Goal: Transaction & Acquisition: Register for event/course

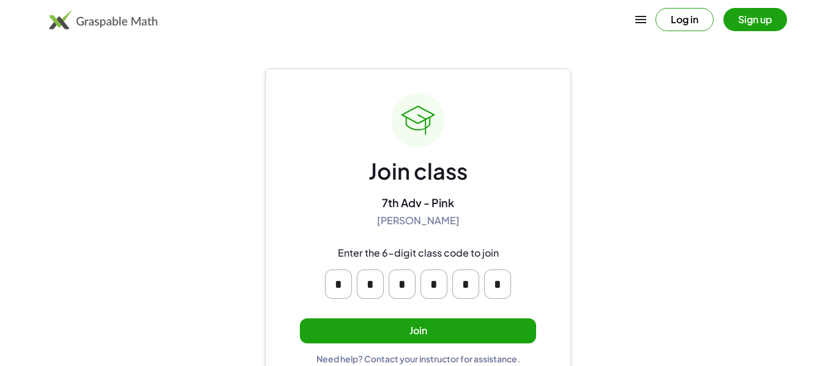
click at [387, 327] on button "Join" at bounding box center [418, 331] width 236 height 25
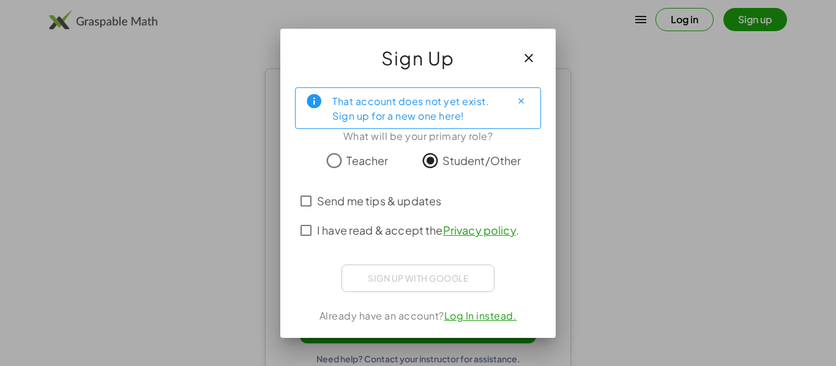
click at [395, 193] on span "Send me tips & updates" at bounding box center [379, 201] width 124 height 17
click at [484, 105] on div "That account does not yet exist. Sign up for a new one here!" at bounding box center [416, 108] width 169 height 31
click at [462, 320] on link "Log In instead." at bounding box center [480, 316] width 73 height 13
click at [400, 206] on span "Send me tips & updates" at bounding box center [379, 201] width 124 height 17
click at [400, 279] on div "Sign up with Google Sign in with Google Sign in with Google. Opens in new tab" at bounding box center [417, 279] width 153 height 28
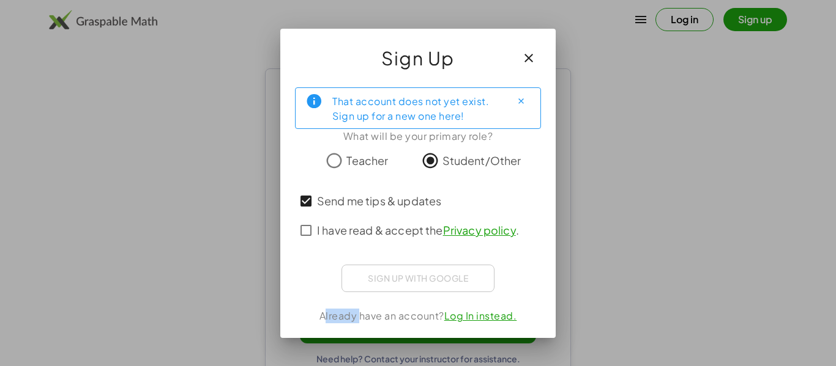
click at [400, 279] on div "Sign up with Google Sign in with Google Sign in with Google. Opens in new tab" at bounding box center [417, 279] width 153 height 28
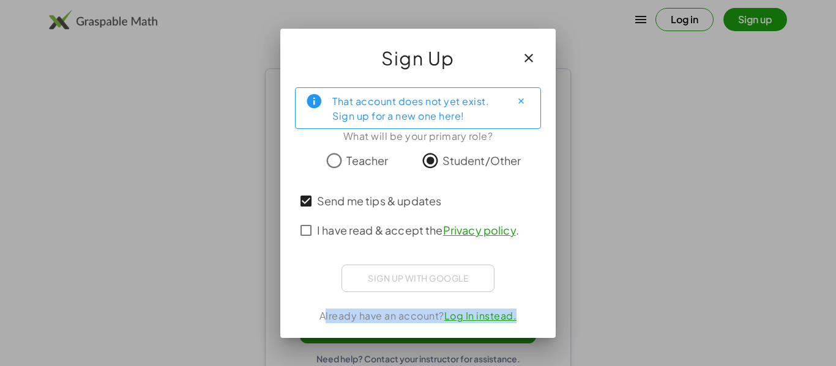
click at [520, 64] on button "button" at bounding box center [528, 57] width 29 height 29
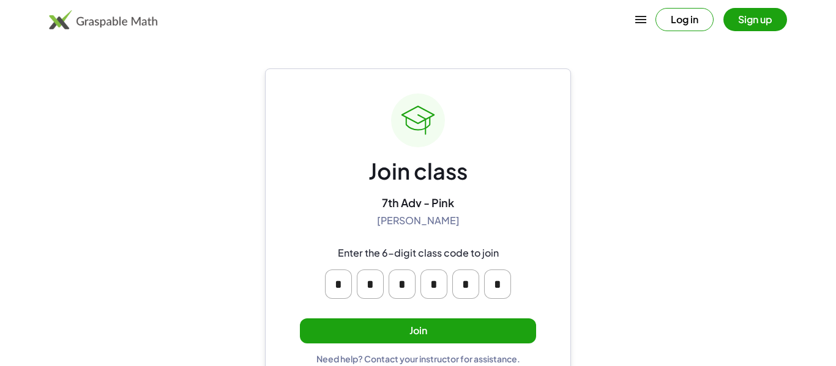
click at [456, 327] on button "Join" at bounding box center [418, 331] width 236 height 25
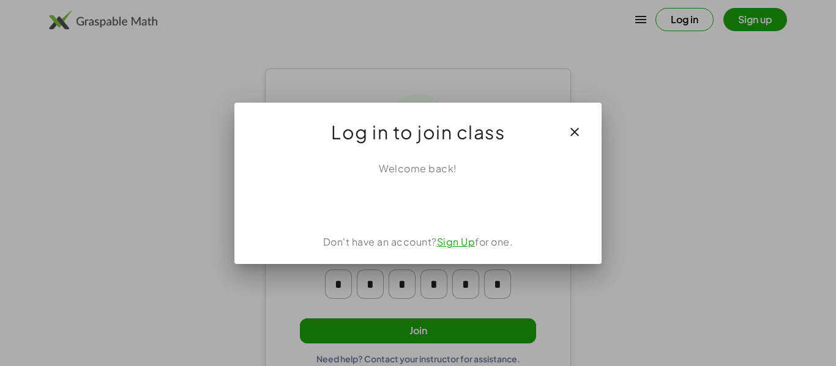
click at [456, 327] on div at bounding box center [418, 183] width 836 height 366
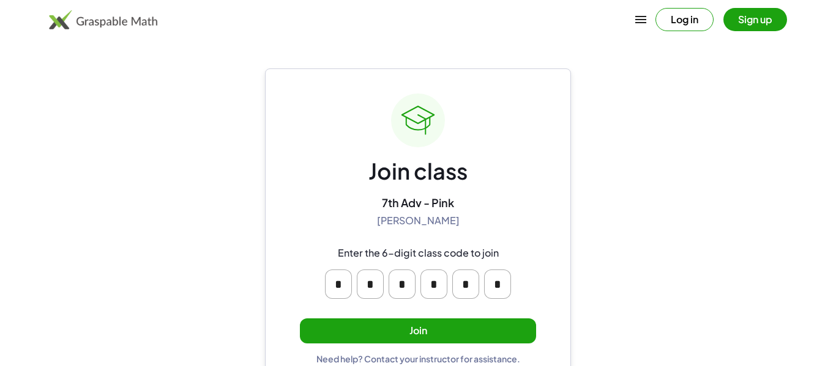
click at [685, 12] on button "Log in" at bounding box center [684, 19] width 58 height 23
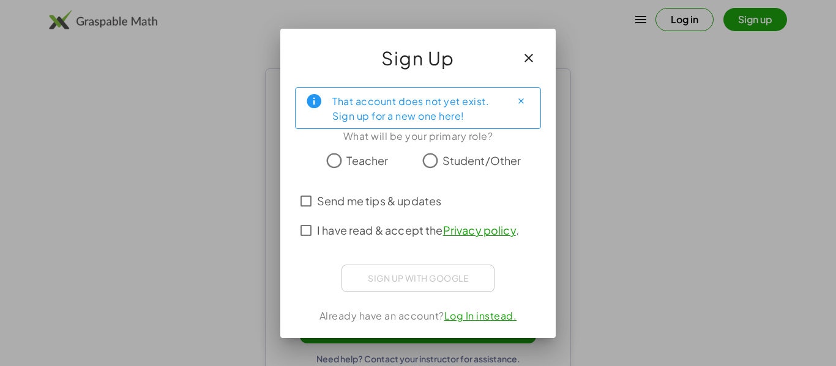
click at [528, 54] on icon "button" at bounding box center [528, 58] width 15 height 15
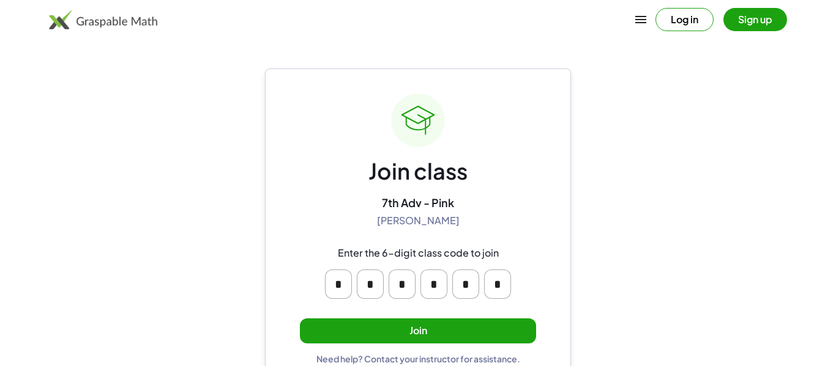
click at [765, 20] on button "Sign up" at bounding box center [755, 19] width 64 height 23
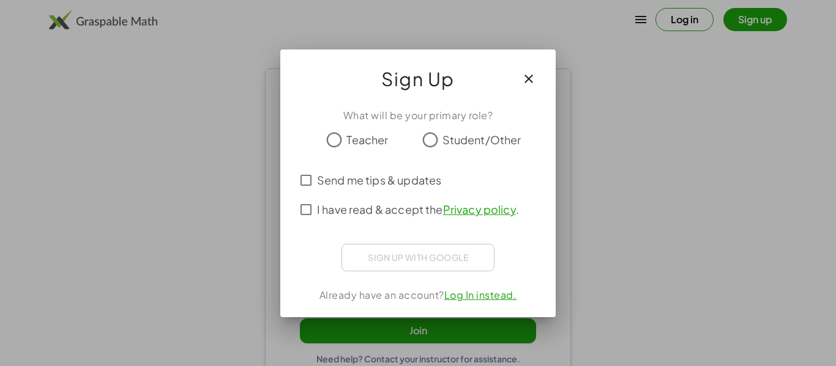
click at [448, 125] on div "What will be your primary role? Teacher Student/Other Send me tips & updates I …" at bounding box center [417, 207] width 275 height 219
click at [444, 139] on span "Student/Other" at bounding box center [481, 140] width 79 height 17
click at [391, 178] on span "Send me tips & updates" at bounding box center [379, 180] width 124 height 17
click at [420, 272] on div "What will be your primary role? Teacher Student/Other Send me tips & updates I …" at bounding box center [417, 207] width 275 height 219
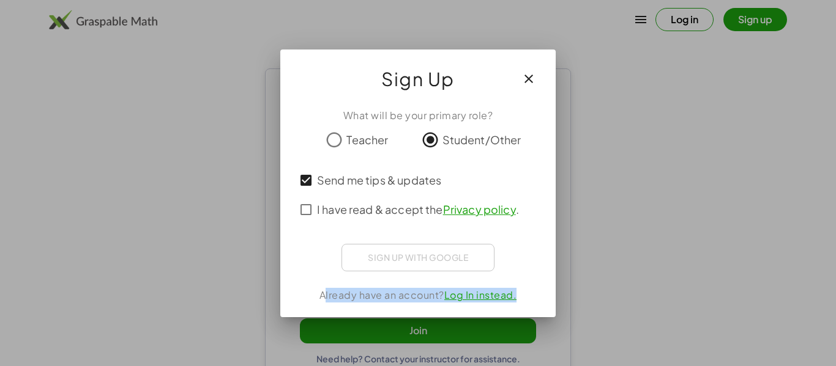
click at [420, 272] on div "What will be your primary role? Teacher Student/Other Send me tips & updates I …" at bounding box center [417, 207] width 275 height 219
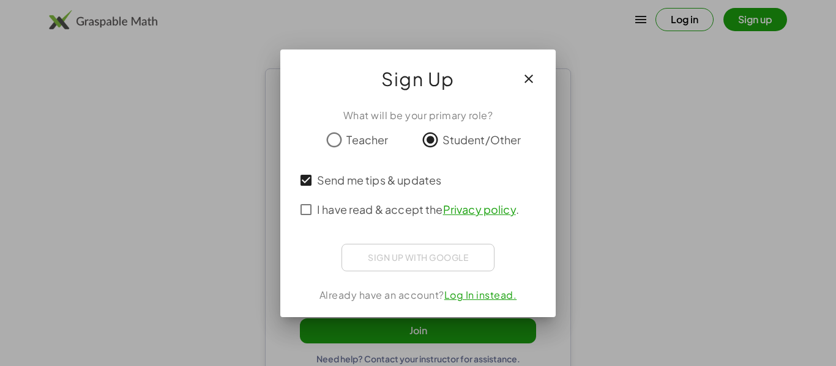
click at [420, 270] on div "Sign up with Google Sign in with Google Sign in with Google. Opens in new tab" at bounding box center [417, 258] width 153 height 28
click at [533, 80] on icon "button" at bounding box center [528, 79] width 15 height 15
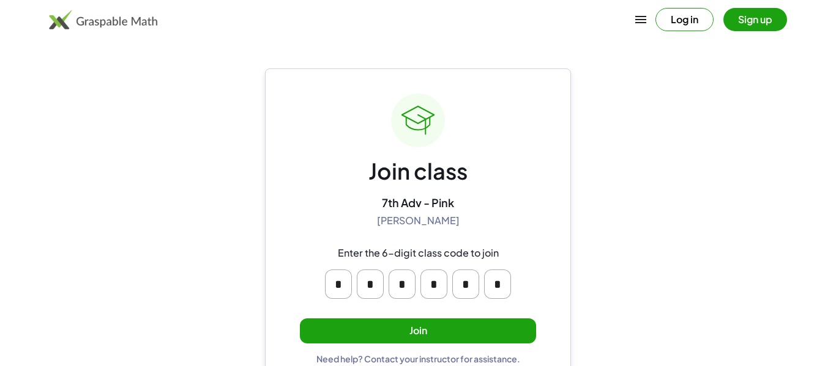
click at [388, 328] on button "Join" at bounding box center [418, 331] width 236 height 25
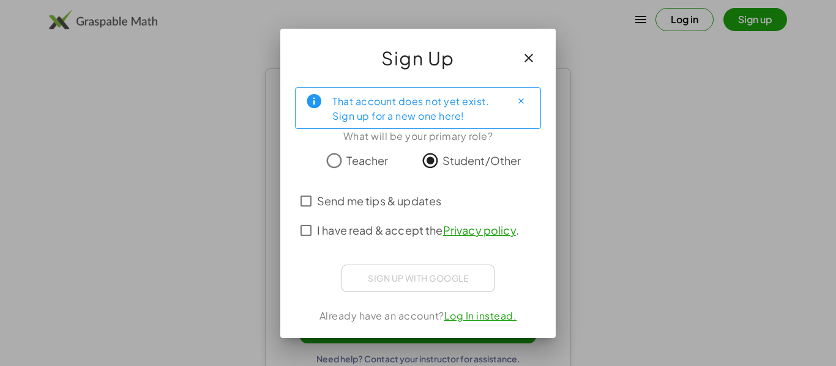
click at [523, 100] on icon "Close" at bounding box center [520, 101] width 9 height 9
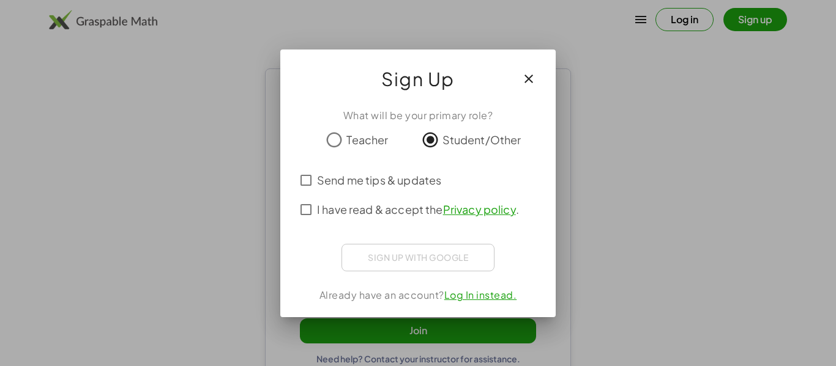
click at [480, 294] on link "Log In instead." at bounding box center [480, 295] width 73 height 13
